Goal: Task Accomplishment & Management: Use online tool/utility

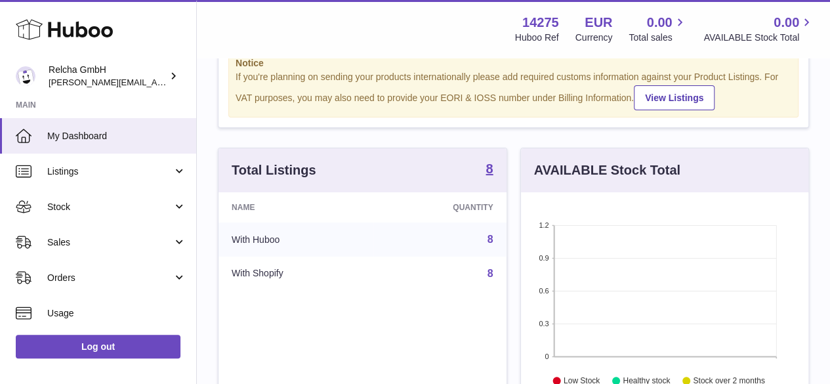
scroll to position [131, 0]
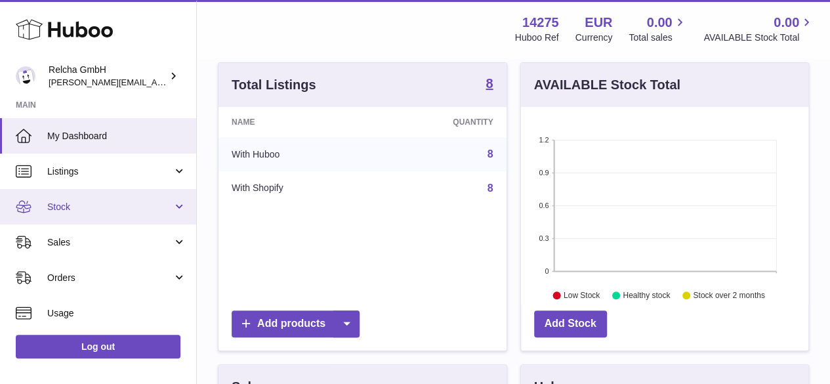
click at [108, 205] on span "Stock" at bounding box center [109, 207] width 125 height 12
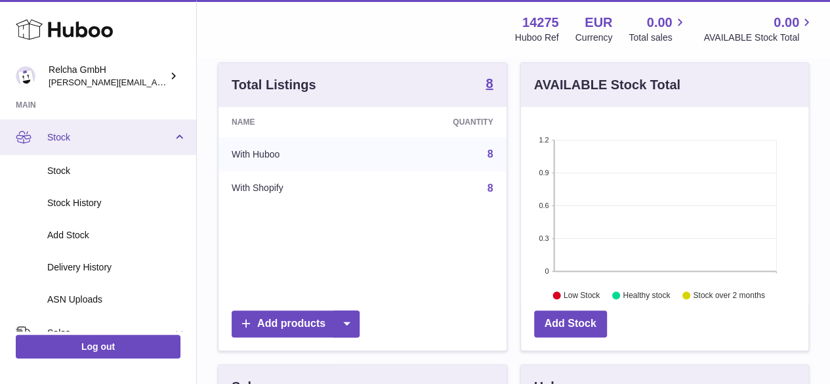
scroll to position [0, 0]
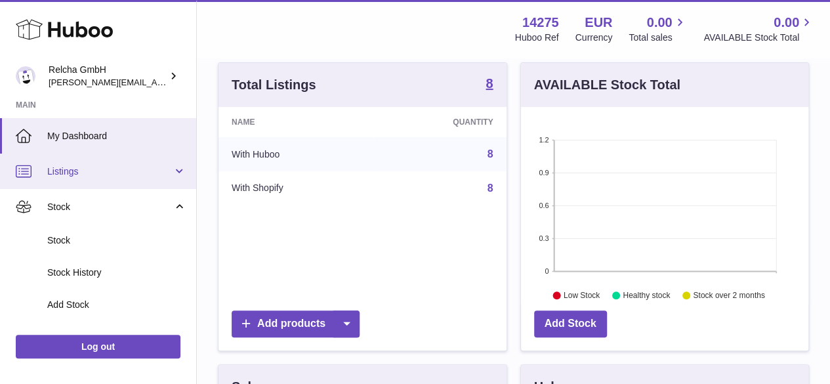
click at [127, 166] on span "Listings" at bounding box center [109, 171] width 125 height 12
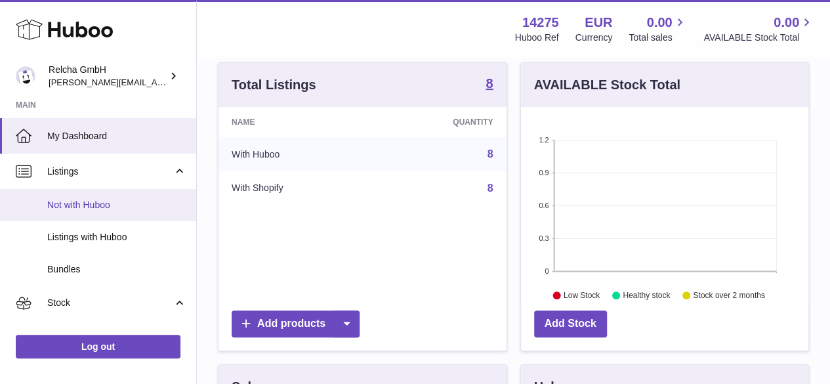
click at [125, 205] on span "Not with Huboo" at bounding box center [116, 205] width 139 height 12
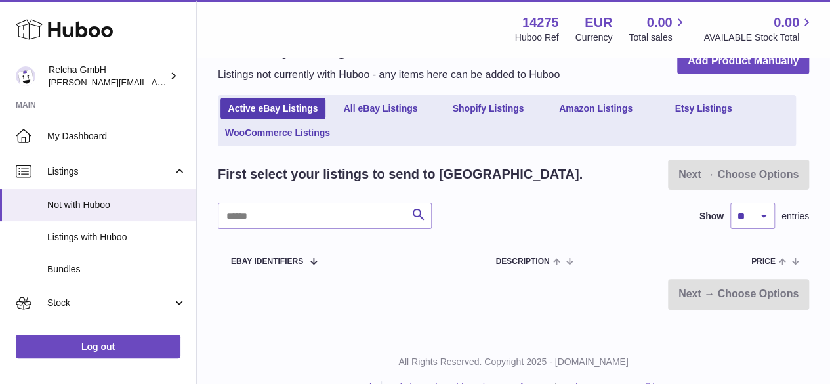
scroll to position [74, 0]
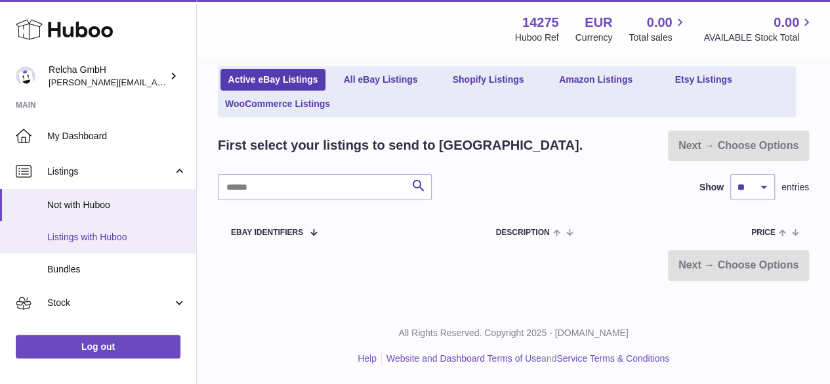
click at [66, 245] on link "Listings with Huboo" at bounding box center [98, 237] width 196 height 32
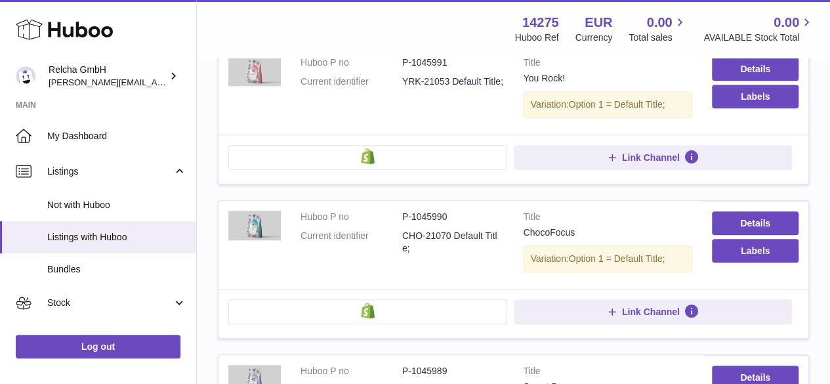
scroll to position [525, 0]
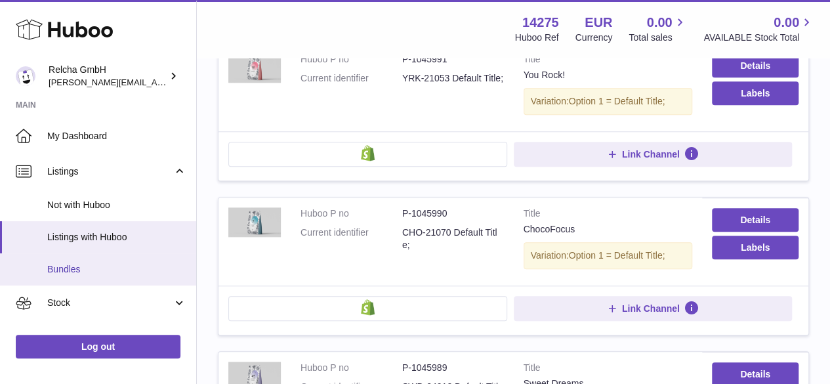
click at [127, 257] on link "Bundles" at bounding box center [98, 269] width 196 height 32
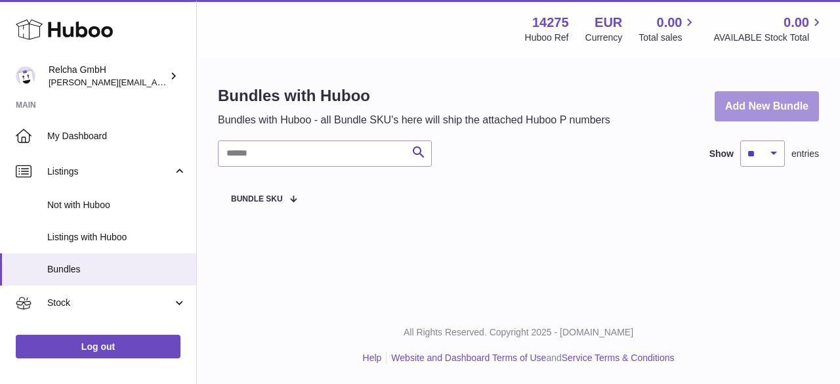
click at [753, 114] on link "Add New Bundle" at bounding box center [767, 106] width 104 height 31
